Goal: Check status: Check status

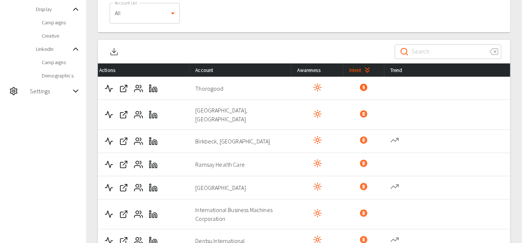
scroll to position [112, 0]
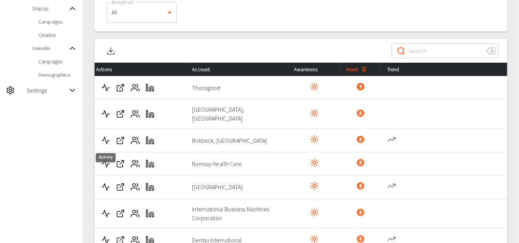
click at [103, 144] on icon "Activity" at bounding box center [105, 140] width 9 height 9
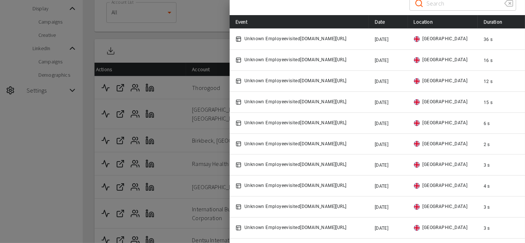
scroll to position [104, 0]
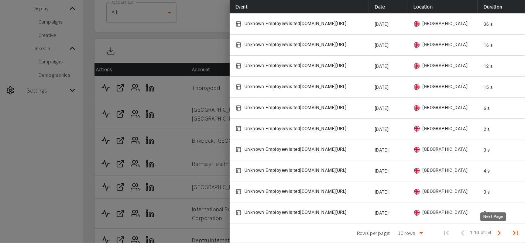
click at [492, 232] on button "Next Page" at bounding box center [499, 233] width 15 height 15
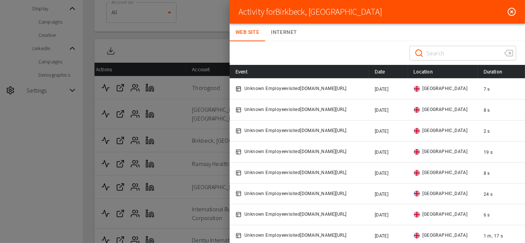
scroll to position [0, 0]
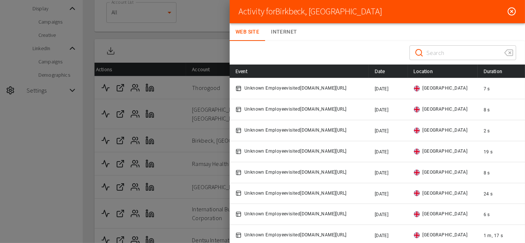
click at [275, 31] on button "Internet" at bounding box center [284, 32] width 38 height 18
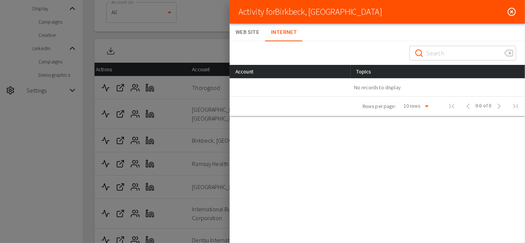
click at [239, 30] on button "Web Site" at bounding box center [247, 33] width 35 height 18
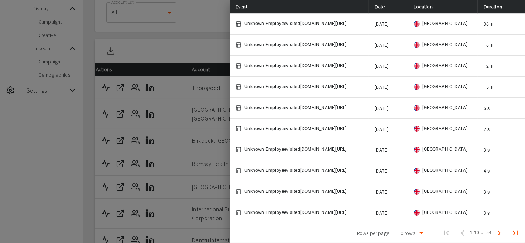
scroll to position [104, 0]
click at [495, 233] on icon "Next Page" at bounding box center [499, 233] width 9 height 9
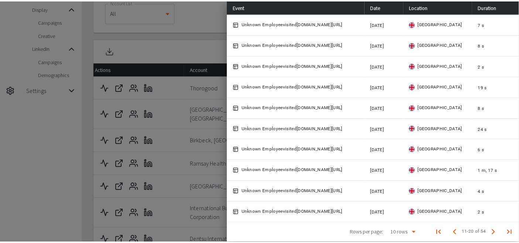
scroll to position [0, 0]
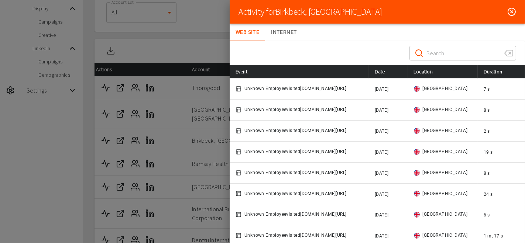
click at [507, 8] on icon at bounding box center [511, 11] width 9 height 9
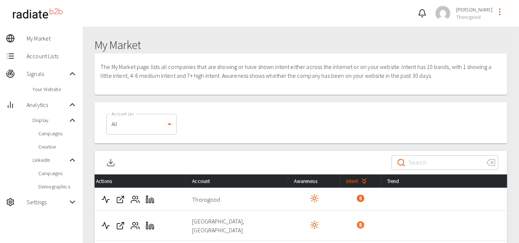
click at [61, 88] on span "Your Website" at bounding box center [54, 89] width 44 height 7
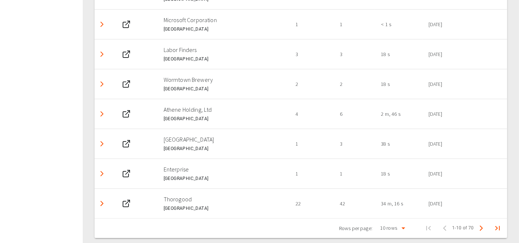
scroll to position [257, 0]
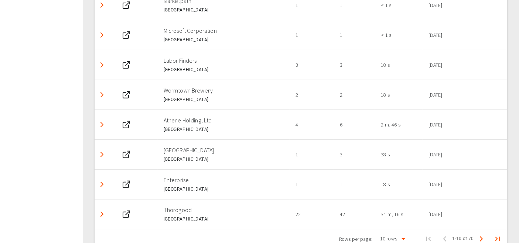
click at [100, 151] on icon "Detail panel visibility toggle" at bounding box center [101, 154] width 9 height 9
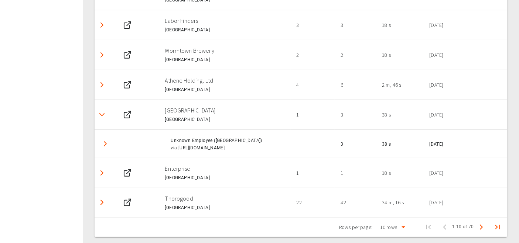
scroll to position [296, 0]
click at [482, 226] on polyline "Next Page" at bounding box center [481, 228] width 2 height 4
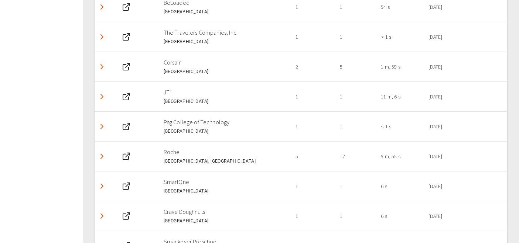
scroll to position [223, 0]
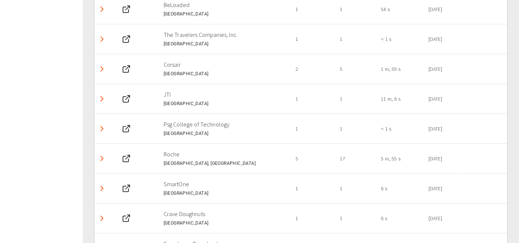
click at [99, 154] on icon "Detail panel visibility toggle" at bounding box center [101, 158] width 9 height 9
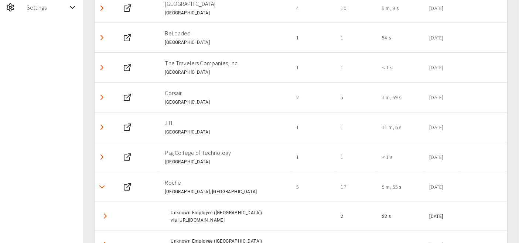
scroll to position [191, 0]
